Goal: Task Accomplishment & Management: Use online tool/utility

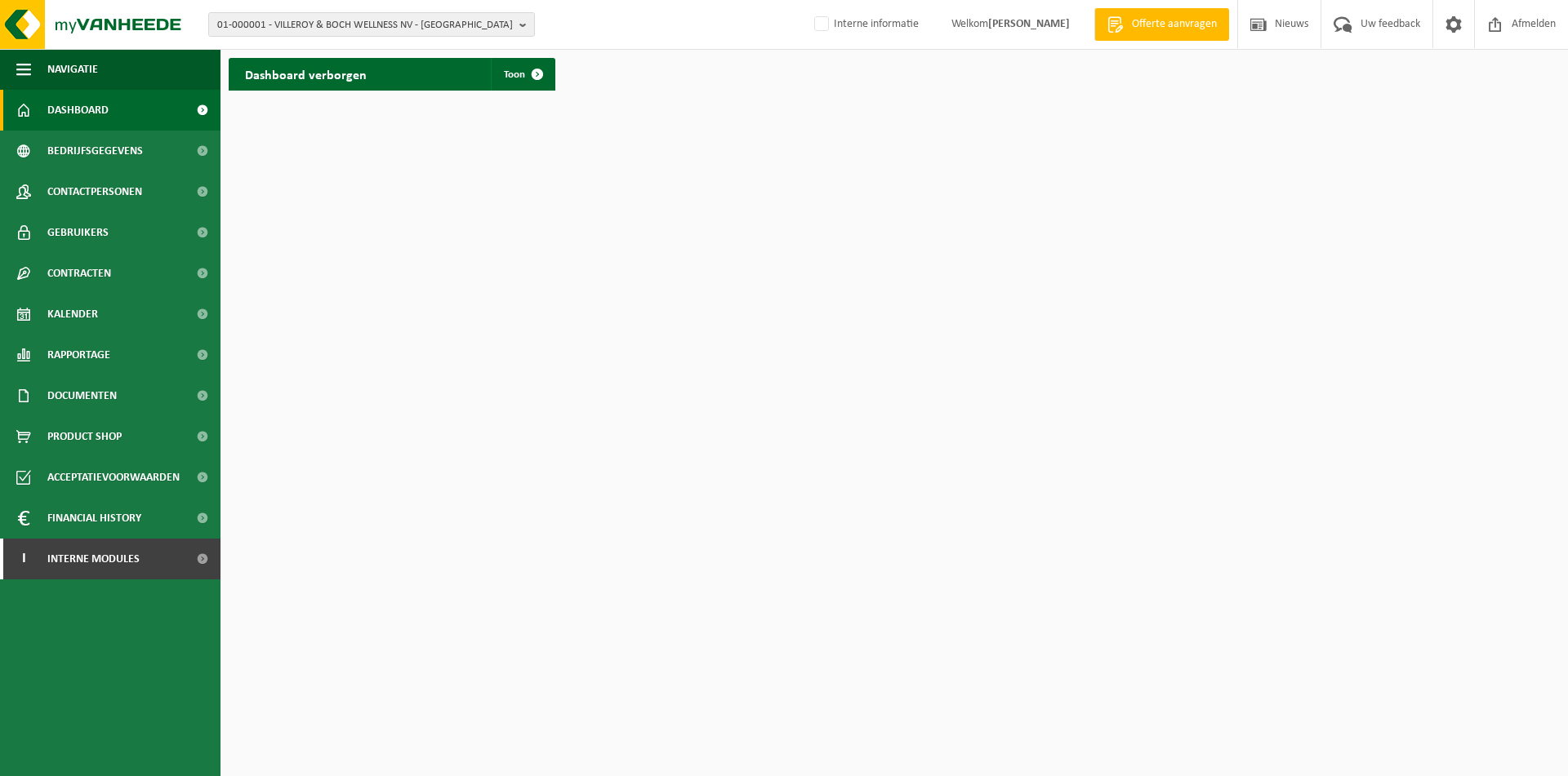
drag, startPoint x: 887, startPoint y: 213, endPoint x: 621, endPoint y: 113, distance: 284.2
click at [887, 213] on html "01-000001 - VILLEROY & BOCH WELLNESS NV - ROESELARE 01-000001 - VILLEROY & BOCH…" at bounding box center [784, 388] width 1568 height 776
click at [415, 22] on span "01-000001 - VILLEROY & BOCH WELLNESS NV - ROESELARE" at bounding box center [365, 25] width 296 height 24
paste input "12257"
type input "12257"
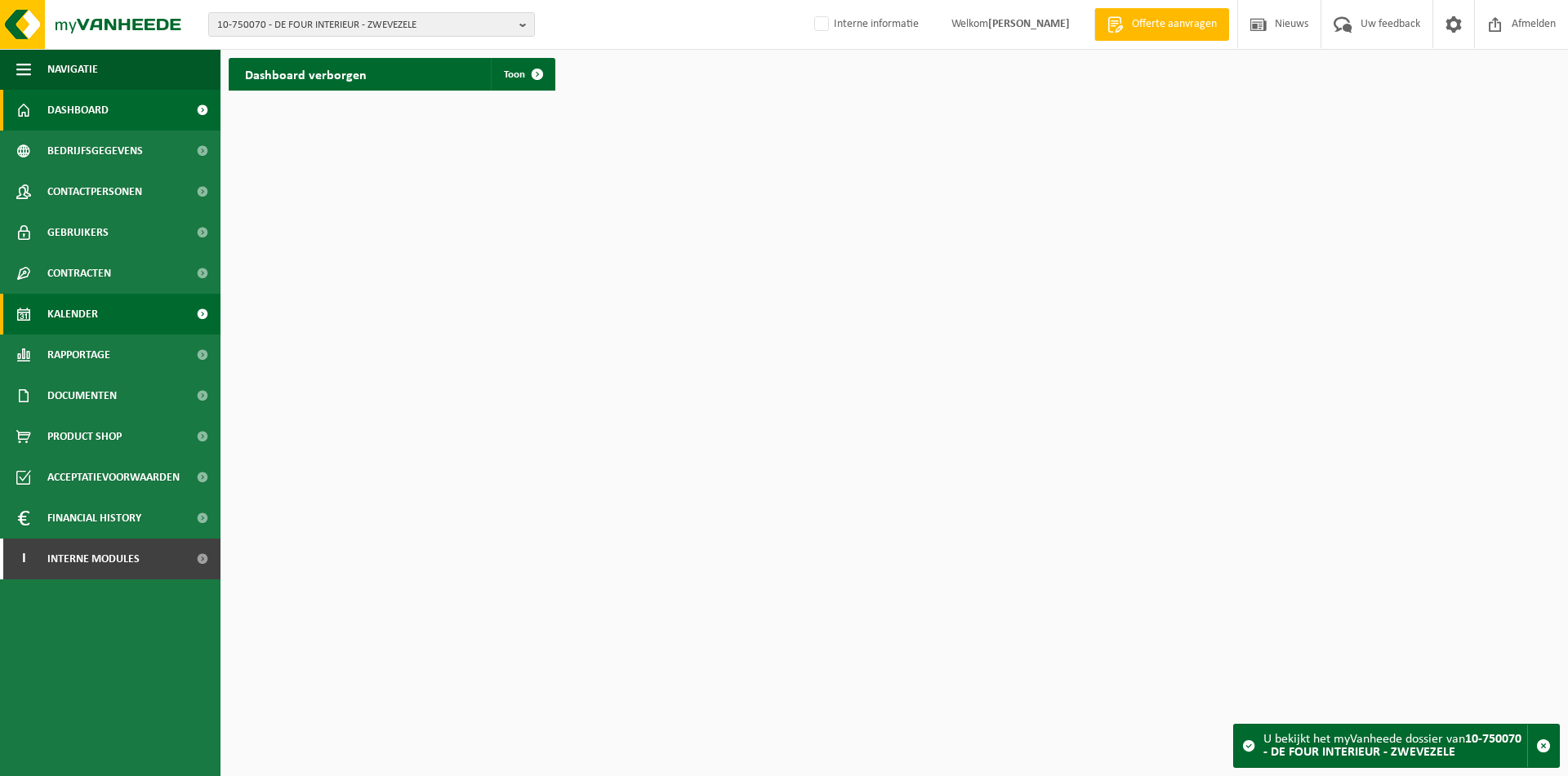
click at [63, 319] on span "Kalender" at bounding box center [73, 314] width 50 height 41
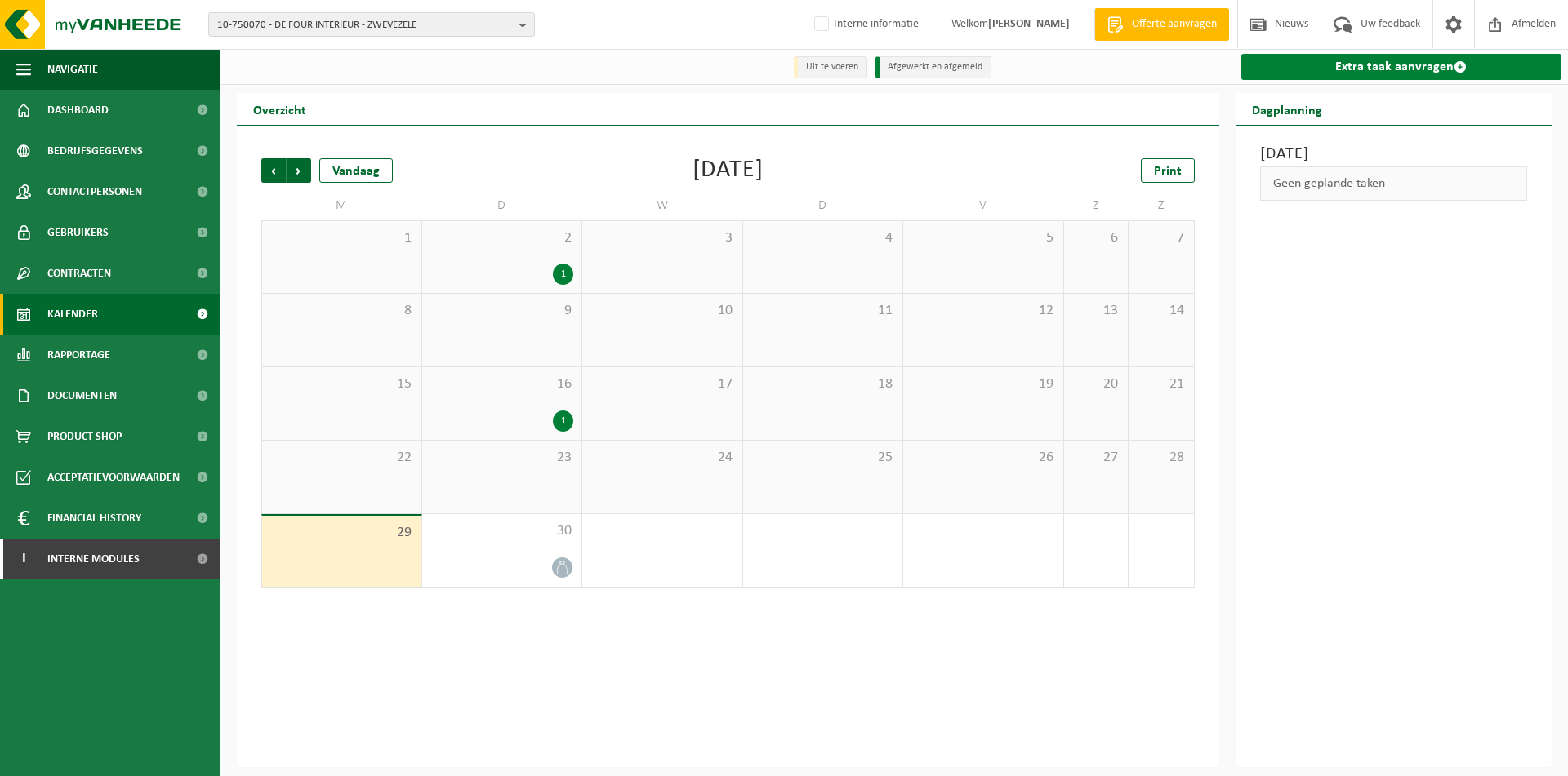
click at [1398, 72] on link "Extra taak aanvragen" at bounding box center [1402, 67] width 321 height 26
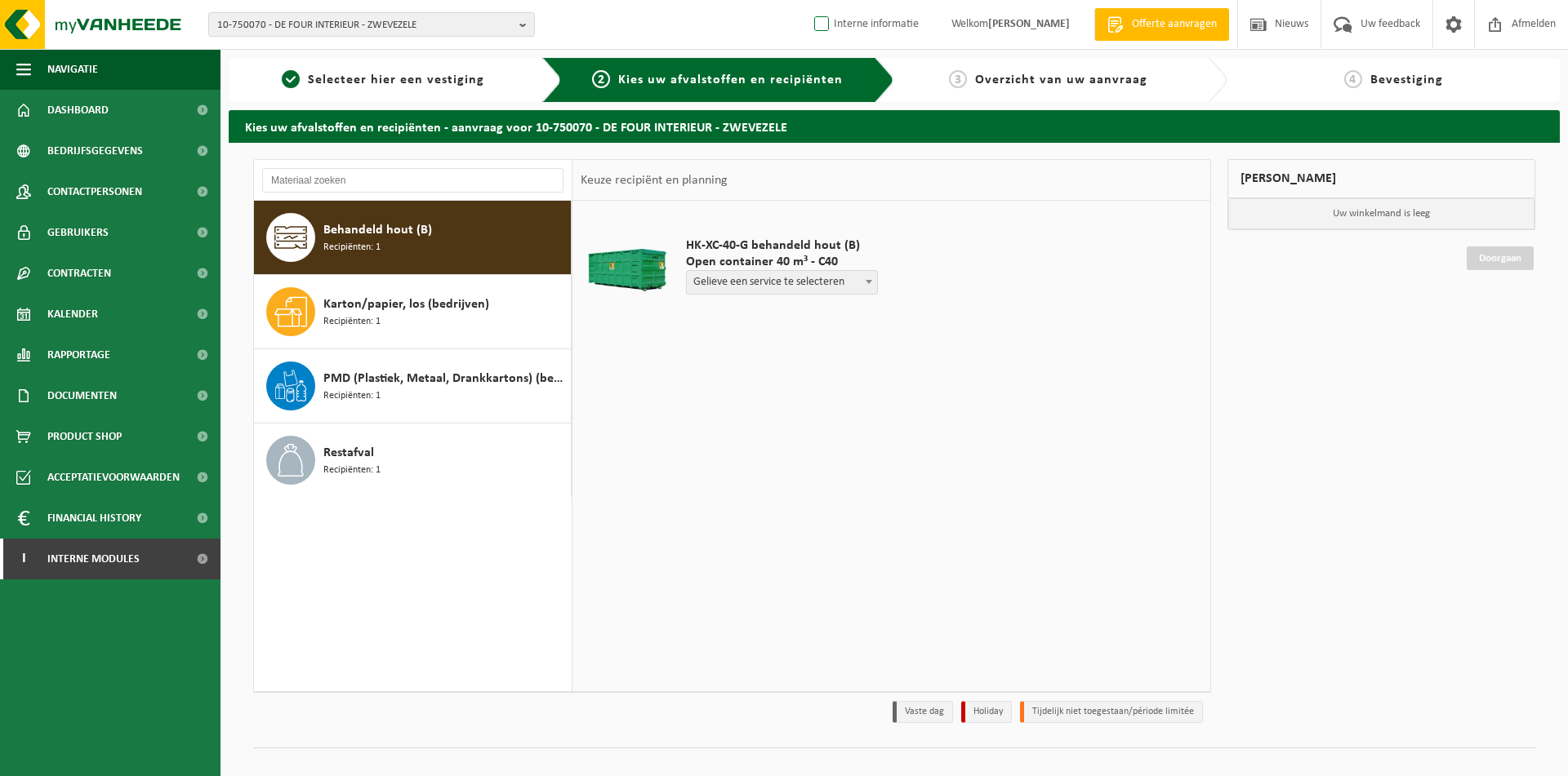
click at [844, 20] on label "Interne informatie" at bounding box center [864, 24] width 107 height 24
click at [808, 0] on input "Interne informatie" at bounding box center [807, -1] width 1 height 1
checkbox input "true"
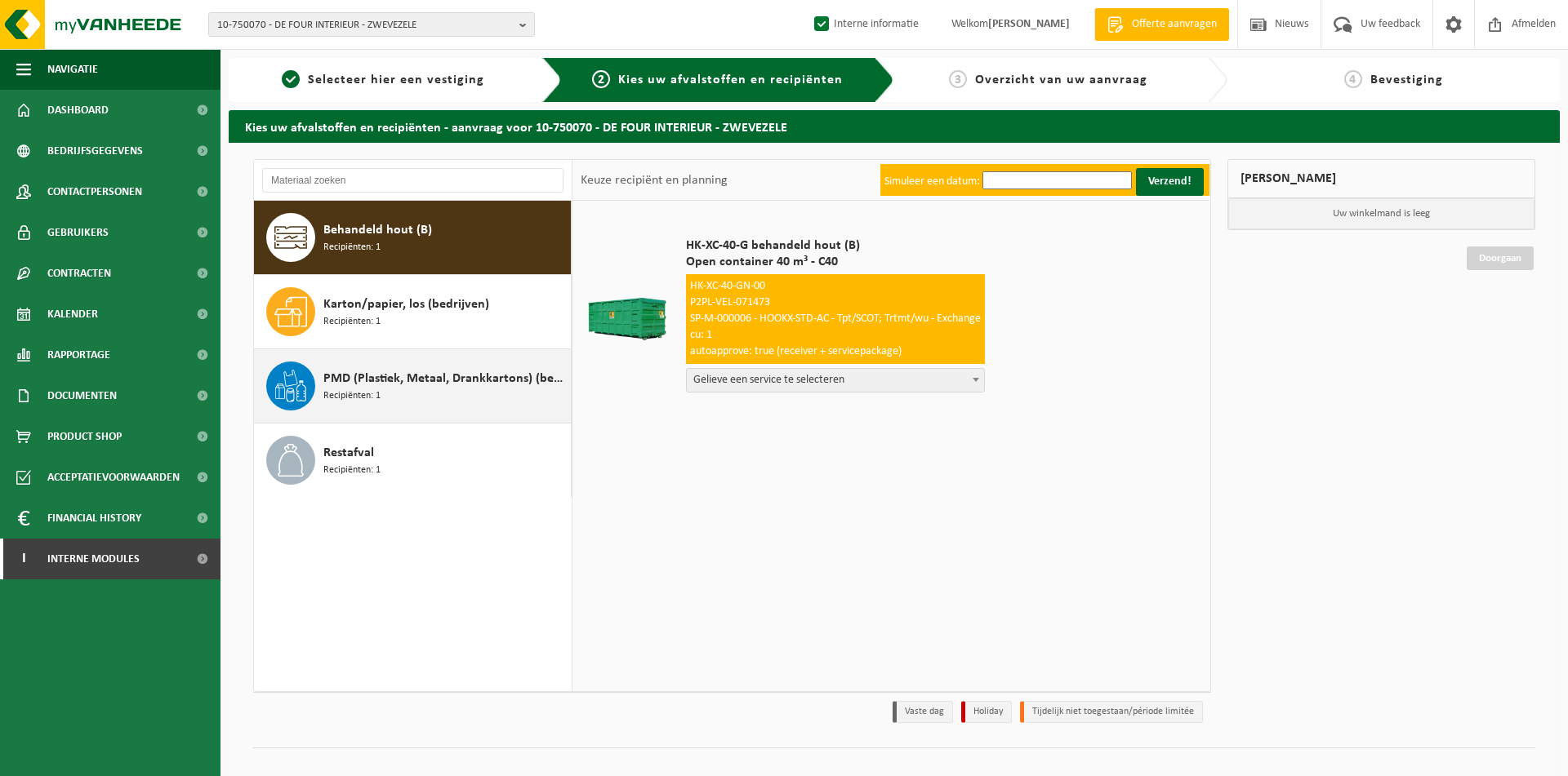
click at [397, 393] on div "PMD (Plastiek, Metaal, Drankkartons) (bedrijven) Recipiënten: 1" at bounding box center [445, 386] width 244 height 49
